Goal: Check status

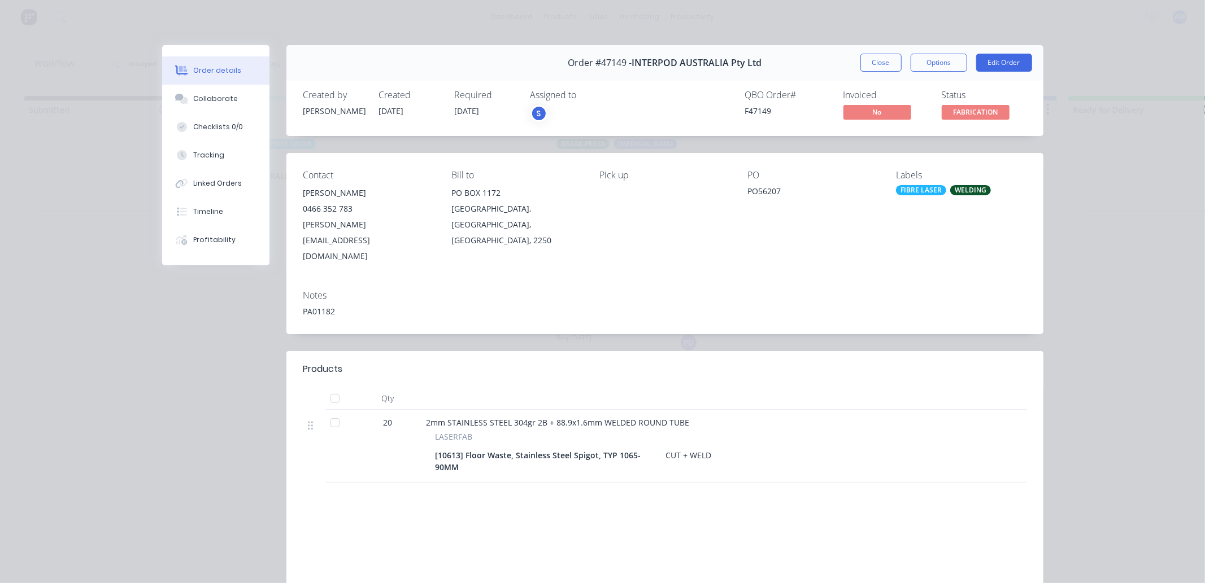
scroll to position [376, 0]
click at [874, 58] on button "Close" at bounding box center [880, 63] width 41 height 18
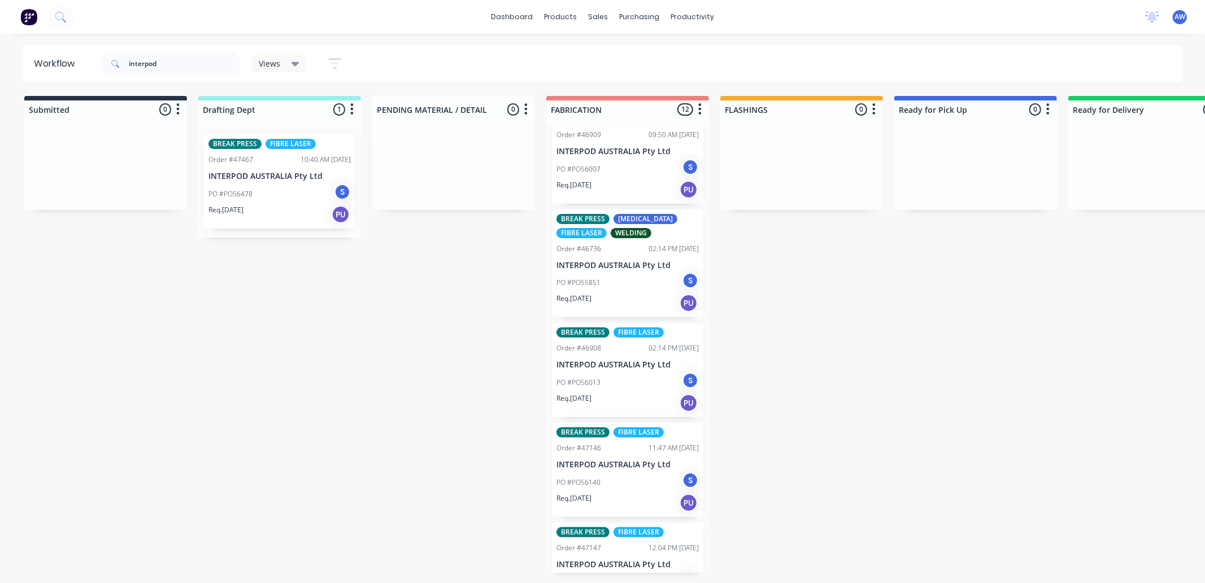
scroll to position [0, 0]
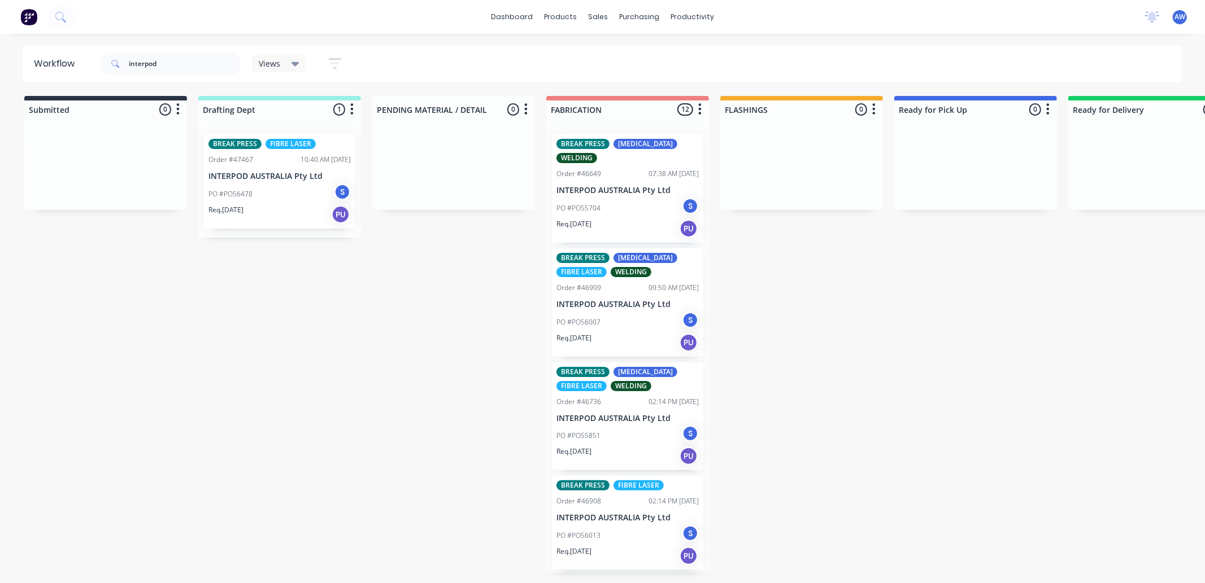
click at [648, 215] on div "PO #PO55704 S" at bounding box center [627, 208] width 142 height 21
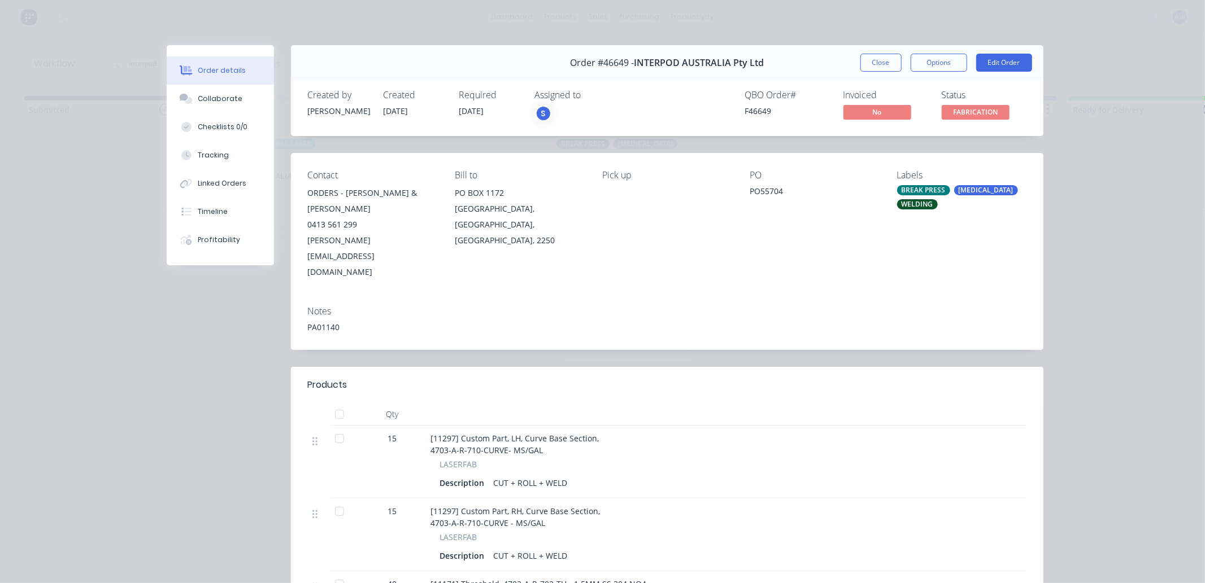
click at [334, 427] on div at bounding box center [339, 438] width 23 height 23
click at [332, 500] on div at bounding box center [339, 511] width 23 height 23
click at [879, 67] on button "Close" at bounding box center [880, 63] width 41 height 18
